Goal: Navigation & Orientation: Find specific page/section

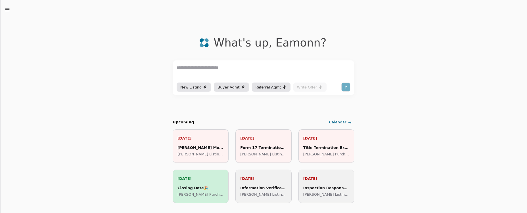
click at [7, 11] on line "button" at bounding box center [7, 11] width 4 height 0
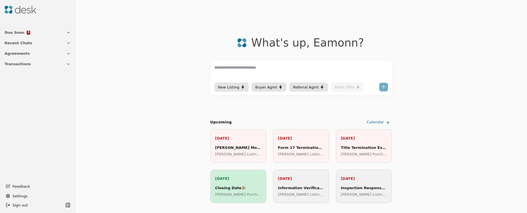
click at [11, 30] on span "Due Soon" at bounding box center [15, 33] width 20 height 6
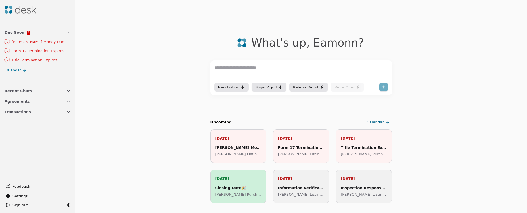
click at [24, 114] on span "Transactions" at bounding box center [18, 112] width 26 height 6
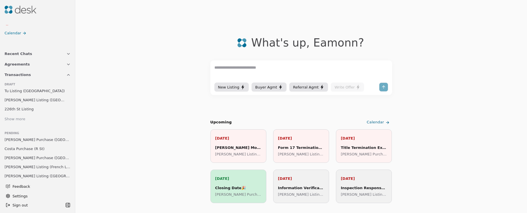
scroll to position [114, 0]
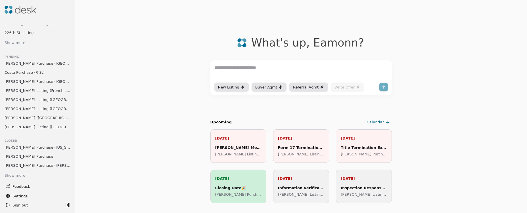
click at [30, 62] on span "[PERSON_NAME] Purchase ([GEOGRAPHIC_DATA])" at bounding box center [38, 63] width 66 height 6
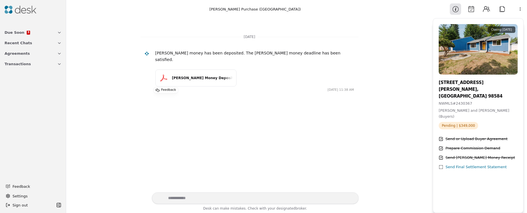
click at [21, 65] on span "Transactions" at bounding box center [18, 64] width 26 height 6
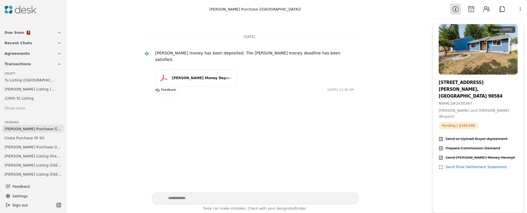
click at [20, 139] on span "Costa Purchase (R St)" at bounding box center [25, 138] width 40 height 6
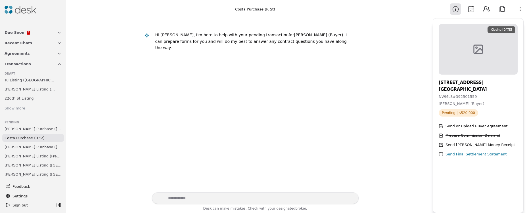
click at [477, 51] on polyline at bounding box center [479, 51] width 8 height 5
